Goal: Information Seeking & Learning: Check status

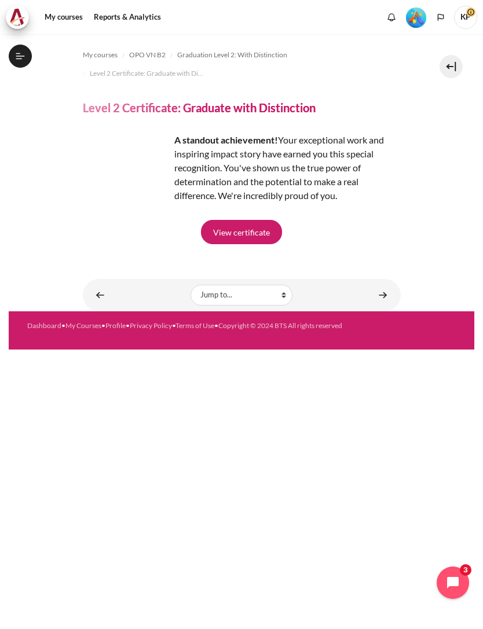
scroll to position [1190, 0]
click at [156, 13] on link "Reports & Analytics" at bounding box center [127, 17] width 75 height 23
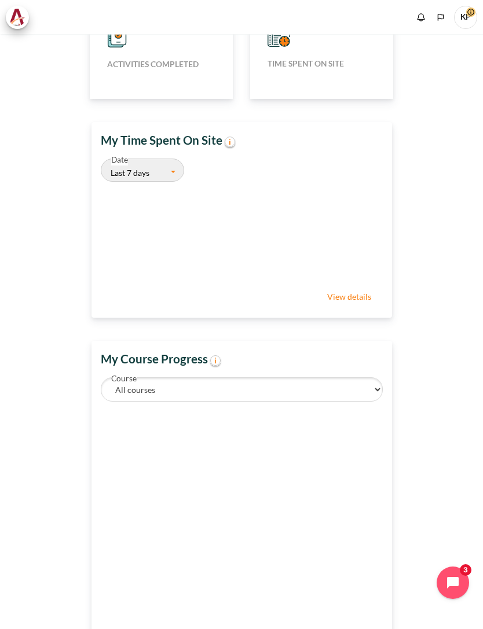
scroll to position [321, 0]
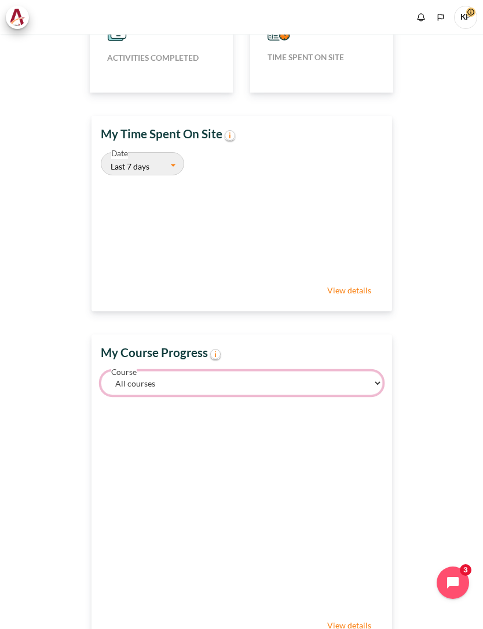
click at [321, 373] on select "All courses Outward GoBeyond - Vietnam Market Batch 2 (Jul 2025)" at bounding box center [242, 383] width 282 height 24
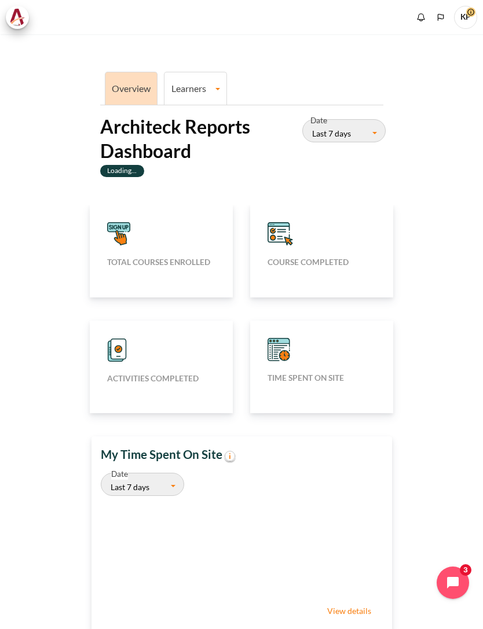
scroll to position [0, 0]
click at [464, 20] on span "KP" at bounding box center [465, 17] width 23 height 23
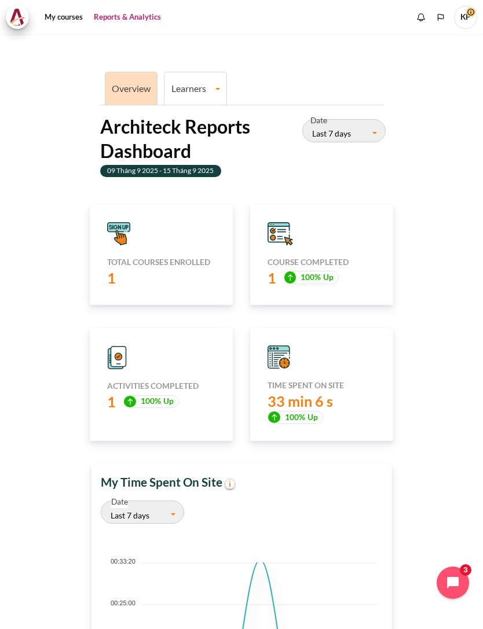
scroll to position [234, 295]
click at [180, 165] on label "09 Tháng 9 2025 - 15 Tháng 9 2025" at bounding box center [161, 171] width 122 height 12
click at [146, 14] on link "Reports & Analytics" at bounding box center [127, 17] width 75 height 23
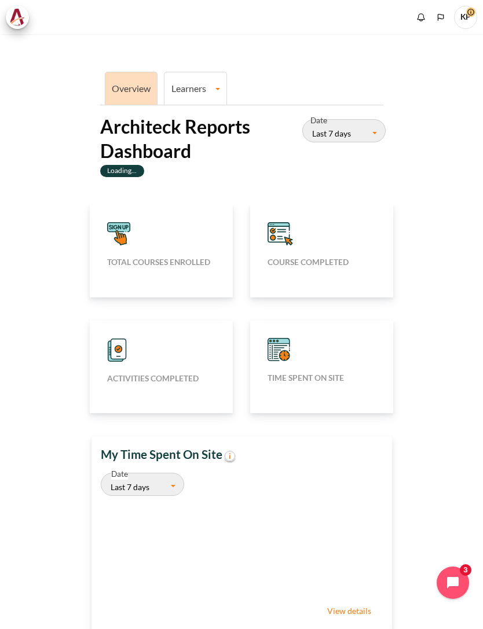
click at [217, 83] on link "Learners" at bounding box center [195, 88] width 62 height 11
click at [197, 83] on link "Learners" at bounding box center [195, 88] width 62 height 11
click at [469, 14] on span "KP" at bounding box center [465, 17] width 23 height 23
click at [461, 10] on span "KP" at bounding box center [465, 17] width 23 height 23
click at [475, 13] on span "KP" at bounding box center [465, 17] width 23 height 23
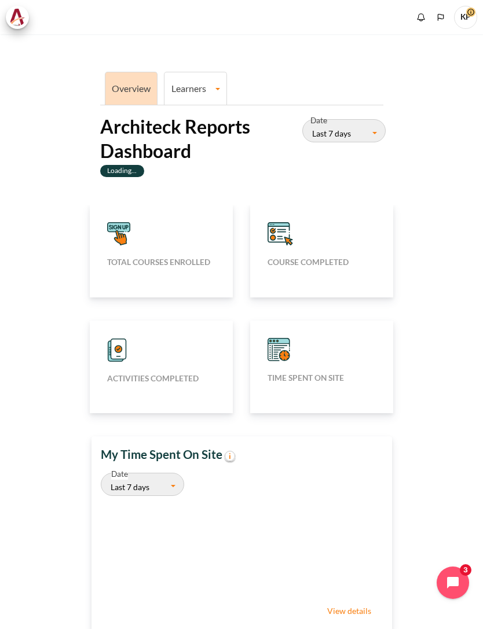
click at [469, 14] on span "KP" at bounding box center [465, 17] width 23 height 23
click at [473, 12] on span "KP" at bounding box center [465, 17] width 23 height 23
click at [460, 14] on span "KP" at bounding box center [465, 17] width 23 height 23
click at [463, 14] on span "KP" at bounding box center [465, 17] width 23 height 23
click at [471, 16] on span "KP" at bounding box center [465, 17] width 23 height 23
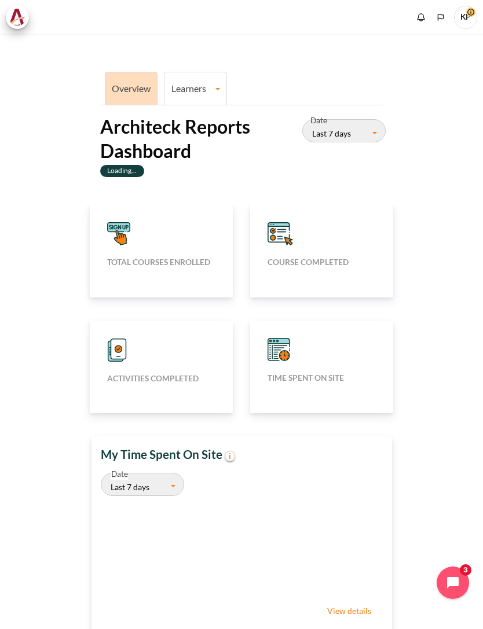
click at [472, 14] on span "KP" at bounding box center [465, 17] width 23 height 23
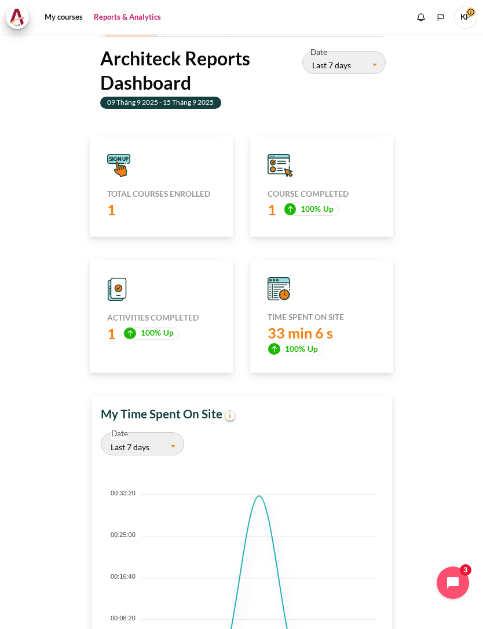
scroll to position [69, 0]
click at [70, 18] on link "My courses" at bounding box center [64, 17] width 46 height 23
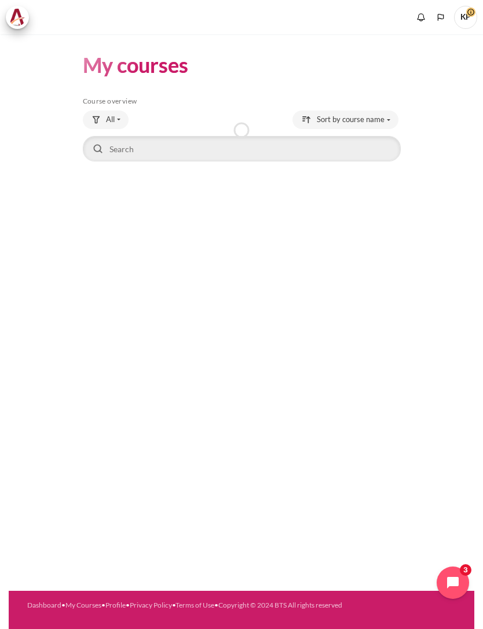
click at [459, 12] on span "KP" at bounding box center [465, 17] width 23 height 23
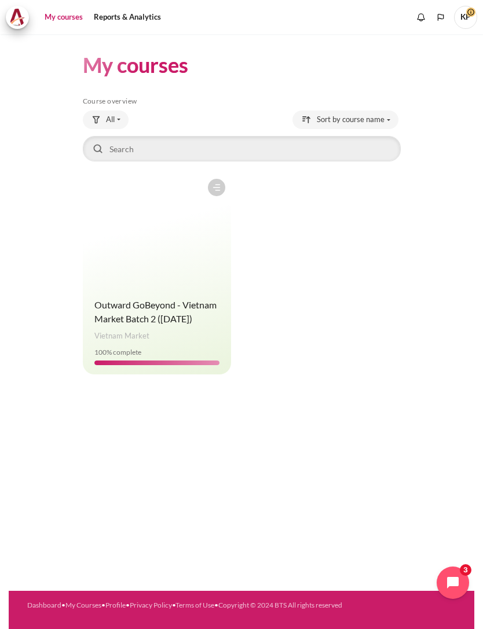
click at [476, 12] on span "KP" at bounding box center [465, 17] width 23 height 23
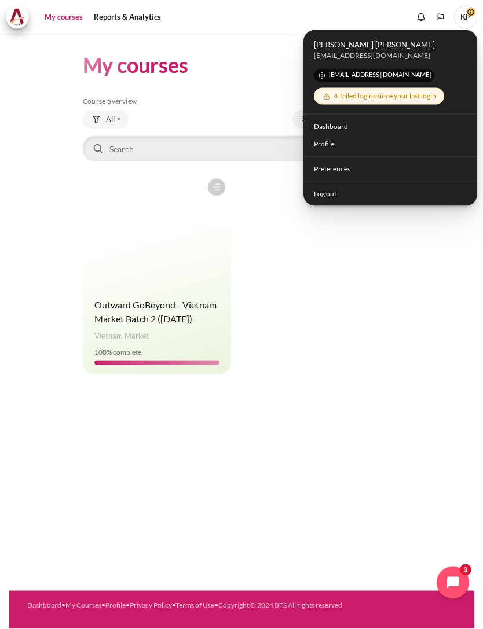
scroll to position [25, 0]
click at [345, 122] on link "Dashboard" at bounding box center [390, 127] width 167 height 18
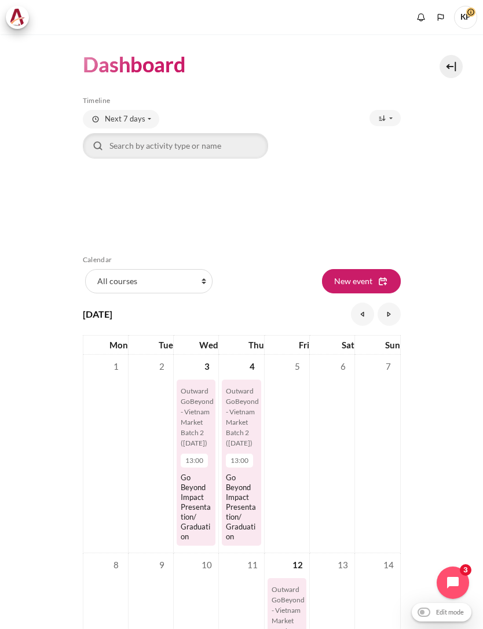
click at [421, 12] on icon "Show notification window with no new notifications" at bounding box center [421, 18] width 12 height 12
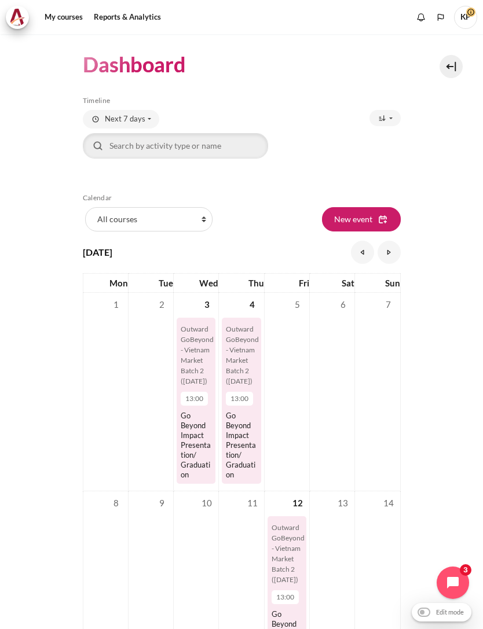
click at [140, 13] on link "Reports & Analytics" at bounding box center [127, 17] width 75 height 23
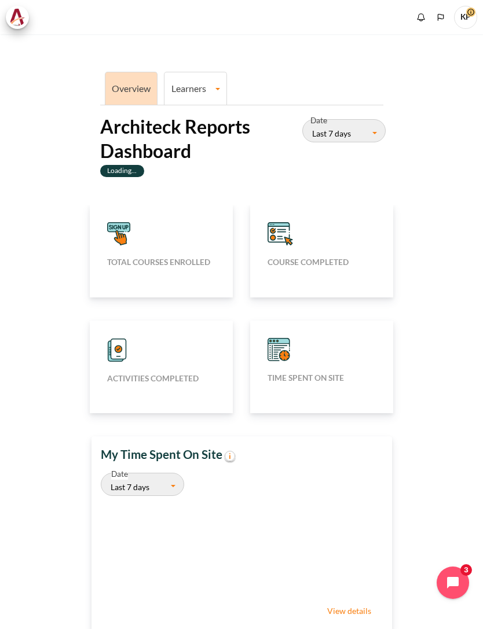
click at [207, 90] on li "Learners Learner Course Progress" at bounding box center [195, 88] width 63 height 33
click at [204, 83] on link "Learners" at bounding box center [195, 88] width 62 height 11
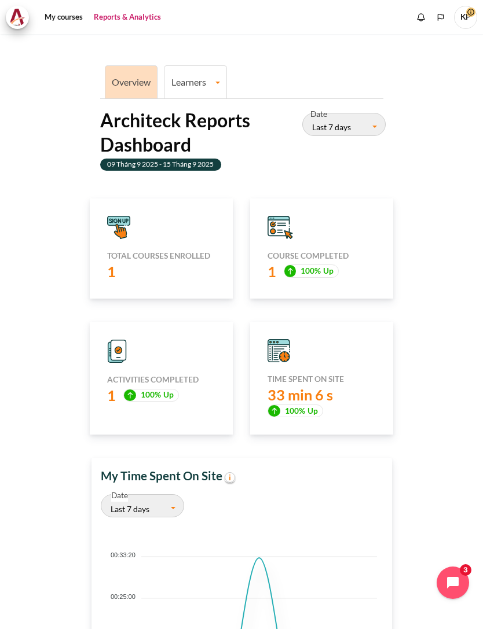
scroll to position [3, 0]
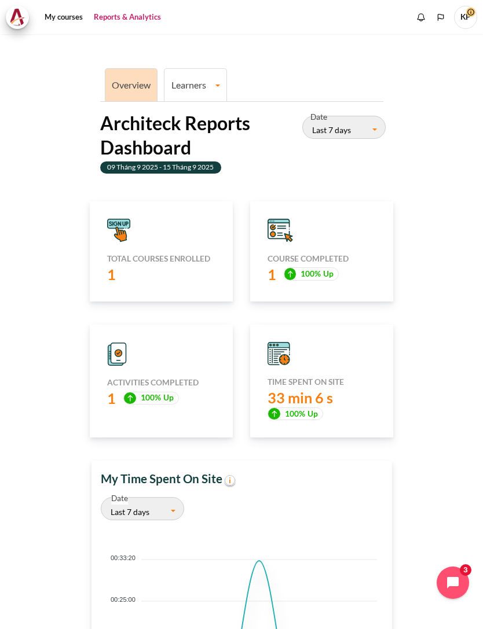
click at [312, 254] on h5 "Course completed" at bounding box center [321, 259] width 108 height 10
click at [326, 265] on div "1 100% Up" at bounding box center [321, 275] width 108 height 20
click at [324, 269] on span "100% Up" at bounding box center [312, 273] width 56 height 13
click at [321, 267] on span "100% Up" at bounding box center [312, 273] width 56 height 13
click at [276, 223] on icon "Content" at bounding box center [278, 231] width 21 height 16
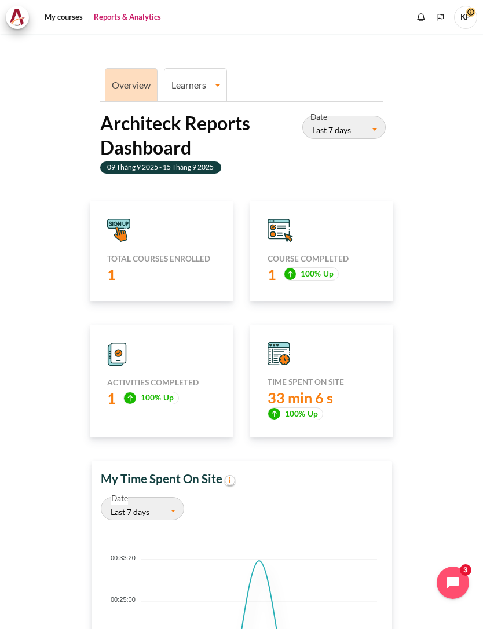
click at [206, 79] on link "Learners" at bounding box center [195, 84] width 62 height 11
click at [122, 79] on link "Overview" at bounding box center [131, 84] width 39 height 11
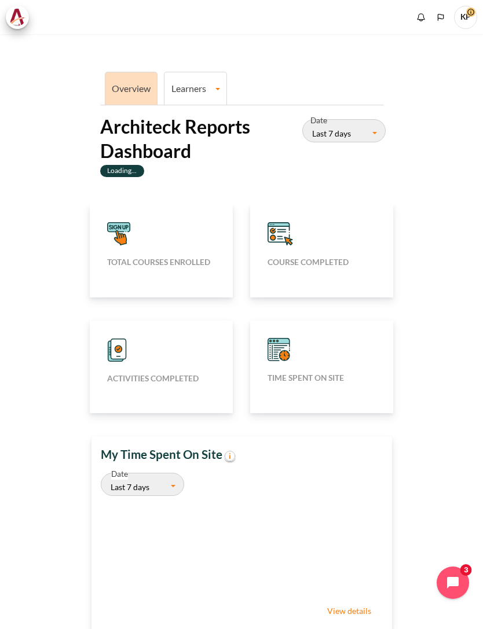
click at [204, 83] on link "Learners" at bounding box center [195, 88] width 62 height 11
click at [217, 83] on link "Learners" at bounding box center [195, 88] width 62 height 11
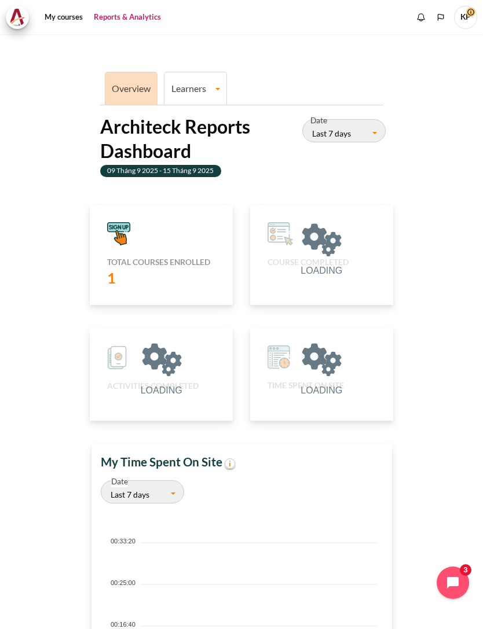
scroll to position [234, 295]
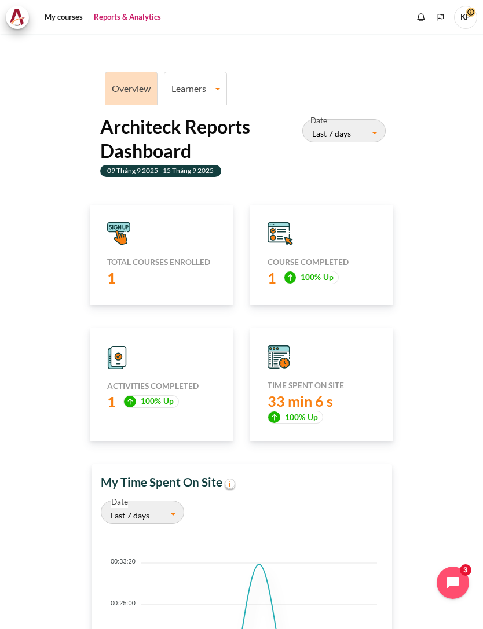
click at [302, 223] on div "Content" at bounding box center [321, 233] width 108 height 23
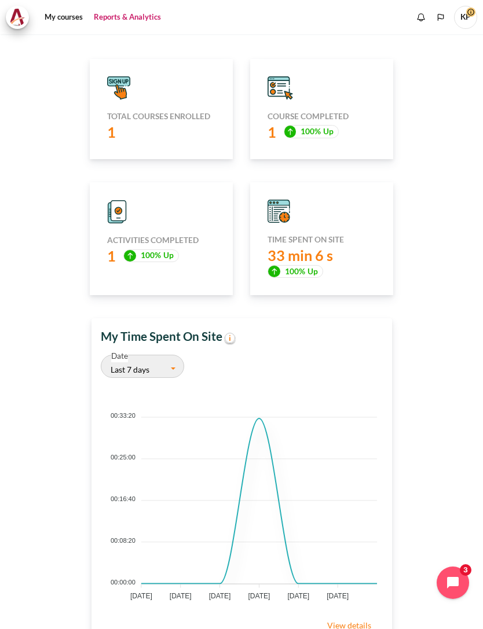
scroll to position [151, 0]
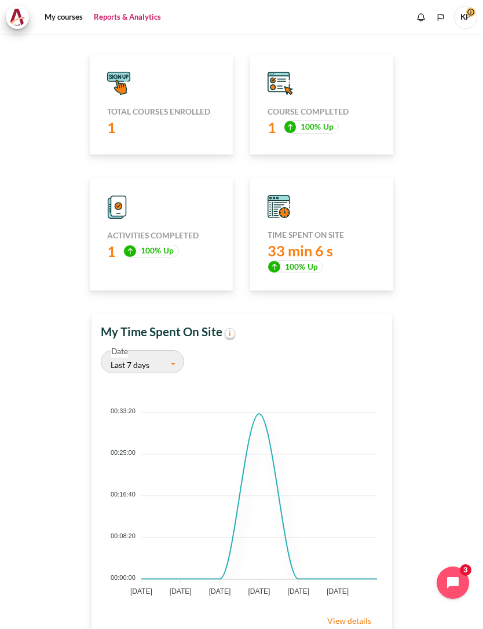
click at [313, 205] on div "Content" at bounding box center [321, 206] width 108 height 23
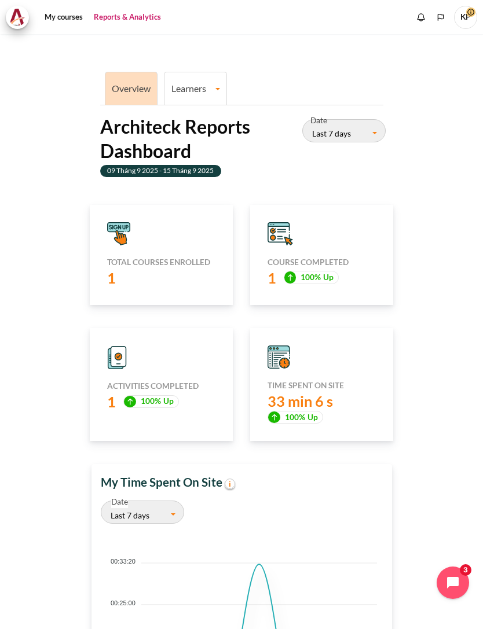
scroll to position [0, 0]
click at [308, 271] on span "100% Up" at bounding box center [312, 277] width 56 height 13
click at [318, 271] on span "100% Up" at bounding box center [312, 277] width 56 height 13
click at [327, 245] on div "Course completed 1 100% Up" at bounding box center [321, 255] width 143 height 100
click at [285, 351] on icon "Content" at bounding box center [278, 359] width 21 height 17
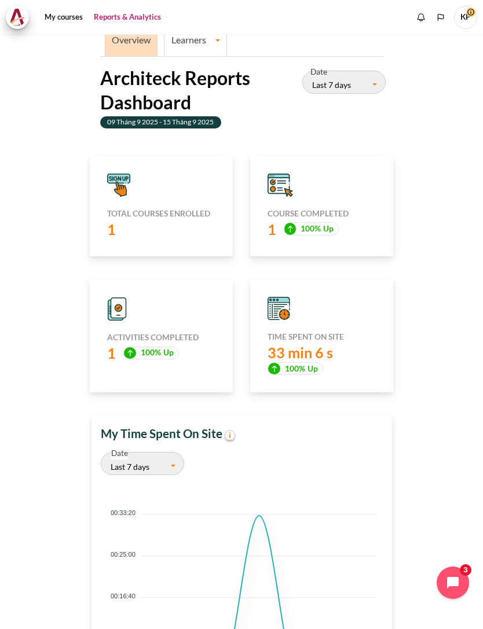
scroll to position [50, 0]
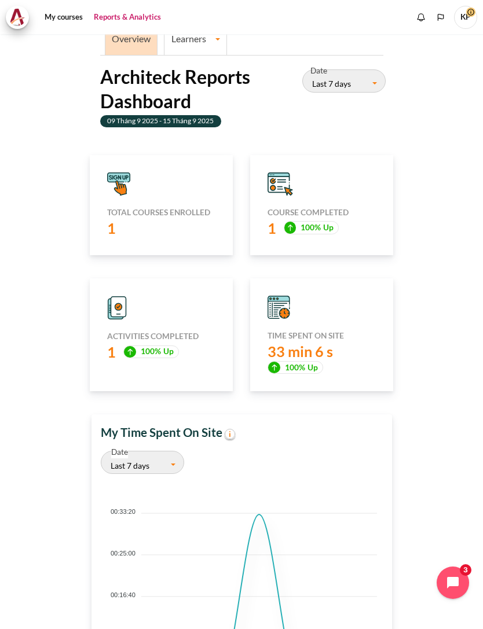
click at [318, 343] on span "33 min 6 s" at bounding box center [299, 351] width 65 height 17
click at [302, 361] on span "100% Up" at bounding box center [295, 367] width 56 height 13
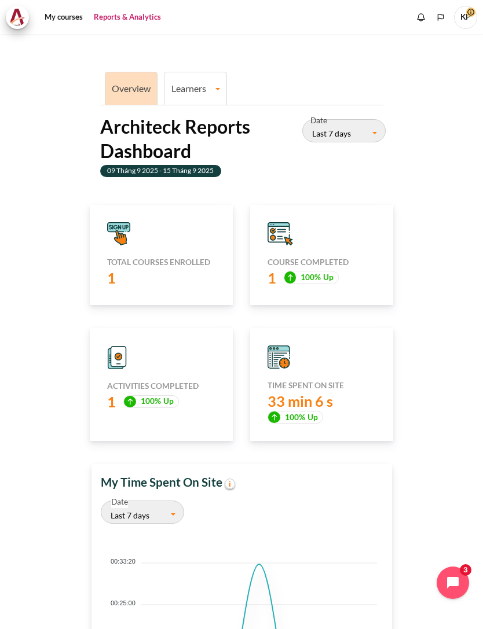
scroll to position [0, 0]
click at [223, 83] on link "Learners" at bounding box center [195, 88] width 62 height 11
click at [305, 271] on span "100% Up" at bounding box center [312, 277] width 56 height 13
click at [286, 232] on icon "Content" at bounding box center [279, 233] width 25 height 23
click at [287, 234] on div "Course completed 1 100% Up" at bounding box center [321, 255] width 143 height 100
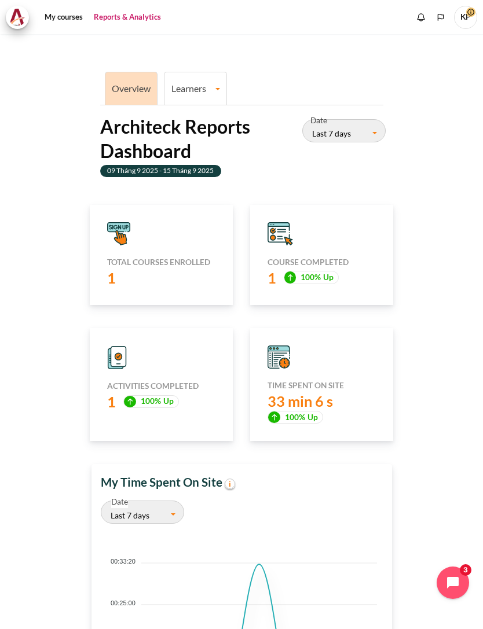
click at [310, 268] on div "1 100% Up" at bounding box center [321, 278] width 108 height 20
click at [355, 289] on div "Course completed 1 100% Up" at bounding box center [321, 255] width 143 height 100
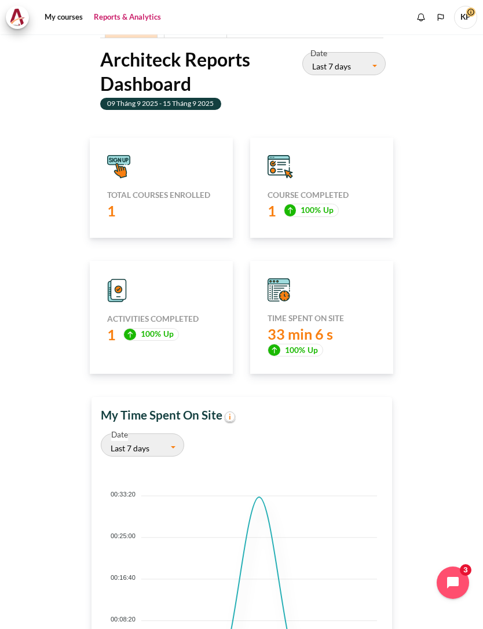
scroll to position [178, 0]
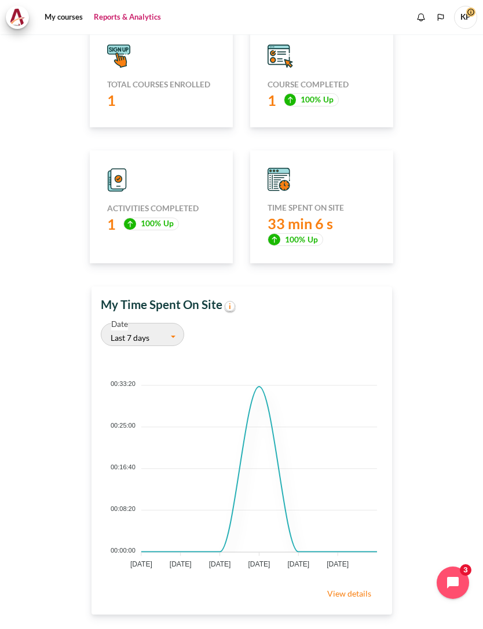
click at [168, 218] on span "Up" at bounding box center [168, 223] width 10 height 11
click at [122, 90] on div "1" at bounding box center [161, 100] width 108 height 20
click at [182, 90] on div "1" at bounding box center [161, 100] width 108 height 20
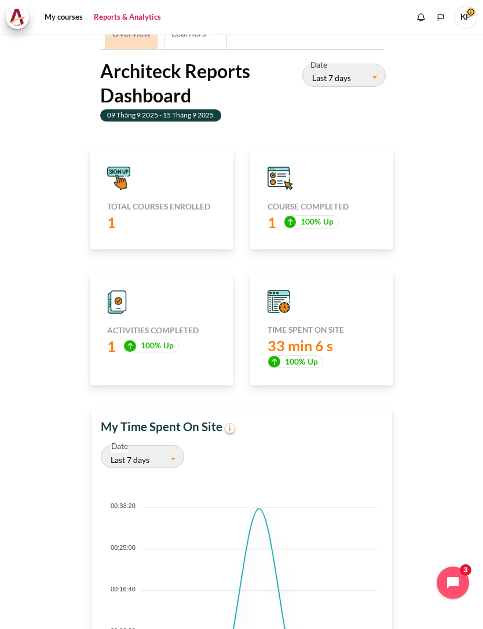
scroll to position [24, 0]
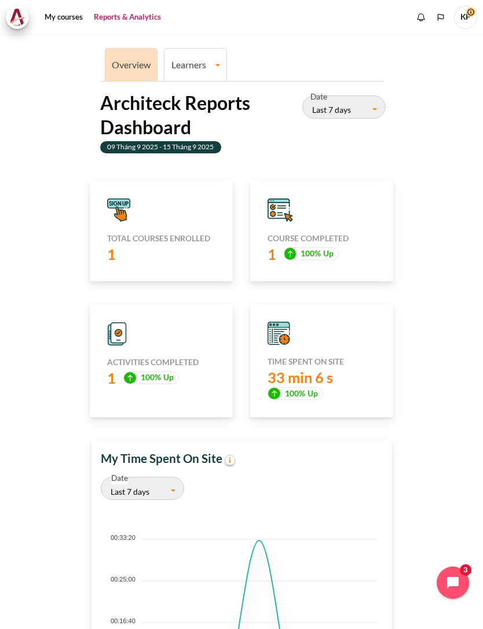
click at [133, 199] on div "Content" at bounding box center [161, 210] width 108 height 23
click at [202, 153] on div "Overview Learners Learner Course Progress Architeck Reports Dashboard 09 Tháng …" at bounding box center [242, 590] width 318 height 1090
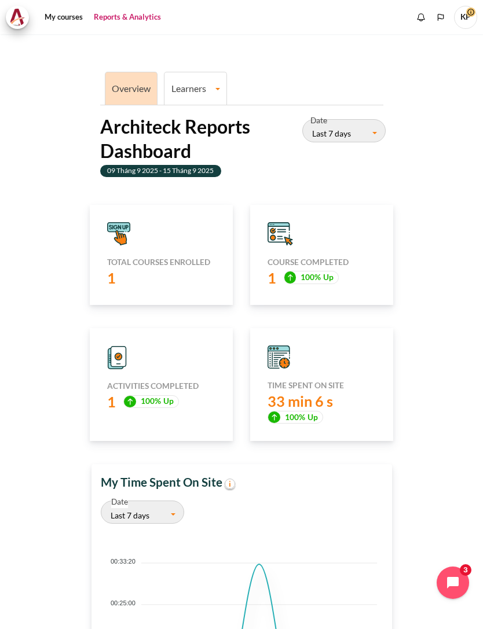
scroll to position [0, 0]
click at [319, 271] on span "100% Up" at bounding box center [312, 277] width 56 height 13
click at [324, 299] on div "Total courses enrolled 1 Course completed 1 100% Up Activities completed 1 100%" at bounding box center [241, 335] width 320 height 260
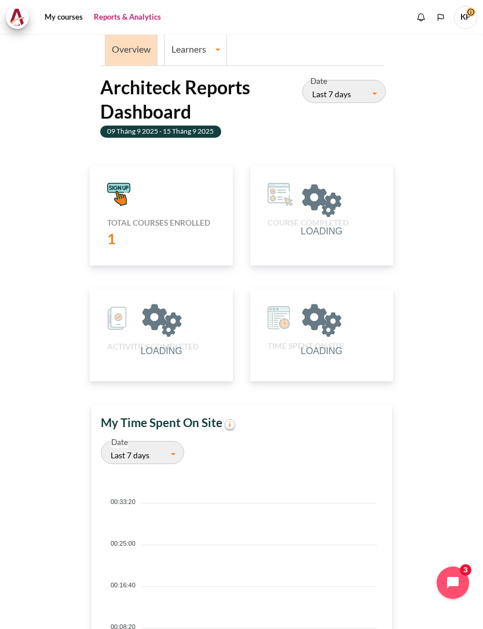
scroll to position [234, 295]
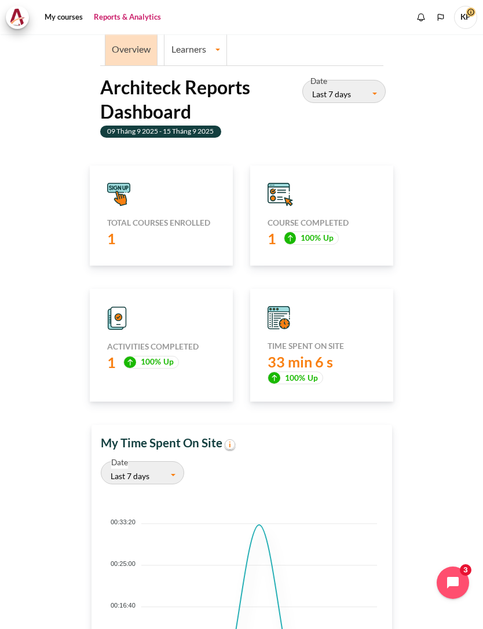
click at [318, 232] on span "100% Up" at bounding box center [312, 238] width 56 height 13
click at [368, 309] on div "Content" at bounding box center [321, 317] width 108 height 23
click at [127, 313] on div "Content" at bounding box center [161, 318] width 108 height 24
click at [184, 342] on h5 "Activities completed" at bounding box center [161, 347] width 108 height 10
click at [145, 43] on link "Overview" at bounding box center [131, 48] width 39 height 11
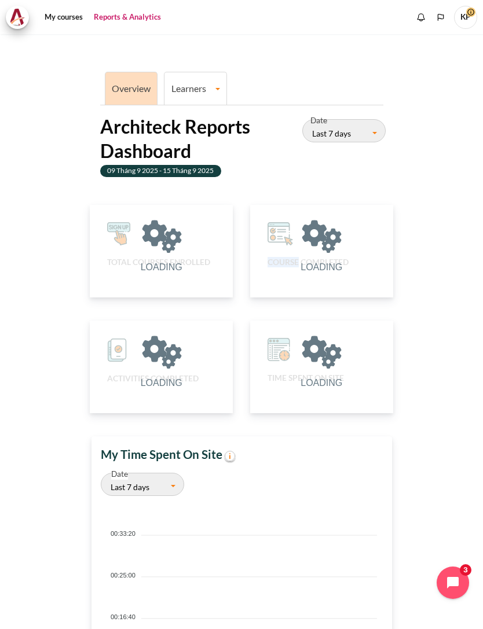
scroll to position [6, 6]
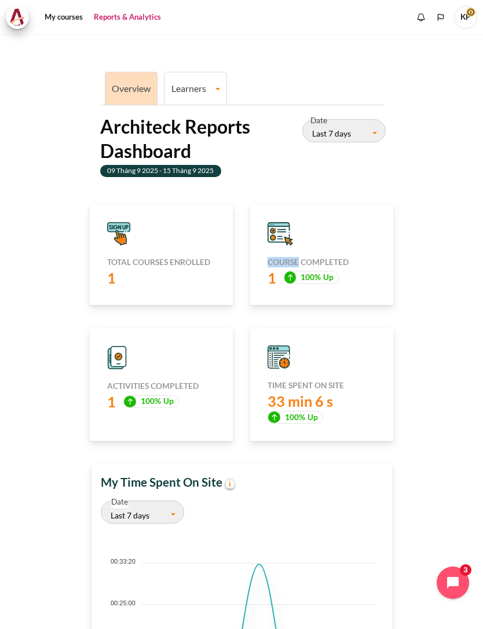
click at [17, 262] on section "Overview Learners Learner Course Progress Architeck Reports Dashboard 09 Tháng …" at bounding box center [241, 605] width 465 height 1142
